Goal: Find contact information: Find contact information

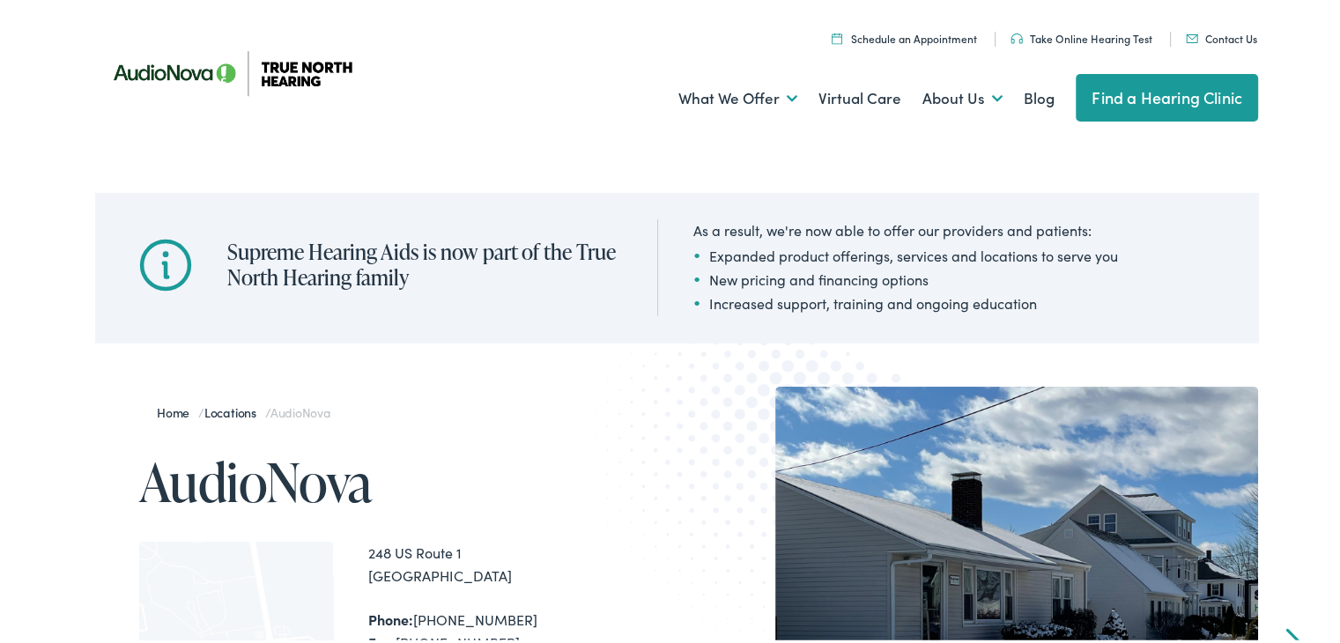
click at [1219, 37] on link "Contact Us" at bounding box center [1221, 34] width 71 height 15
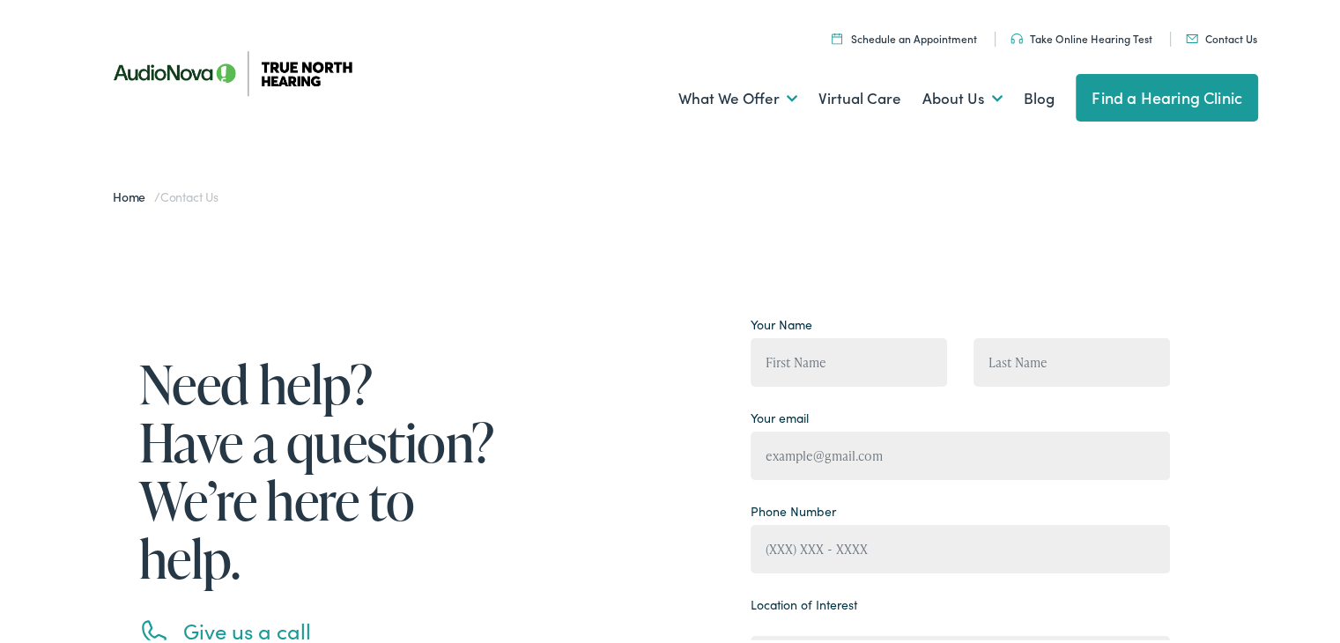
click at [113, 193] on link "Home" at bounding box center [133, 193] width 41 height 18
